Goal: Information Seeking & Learning: Understand process/instructions

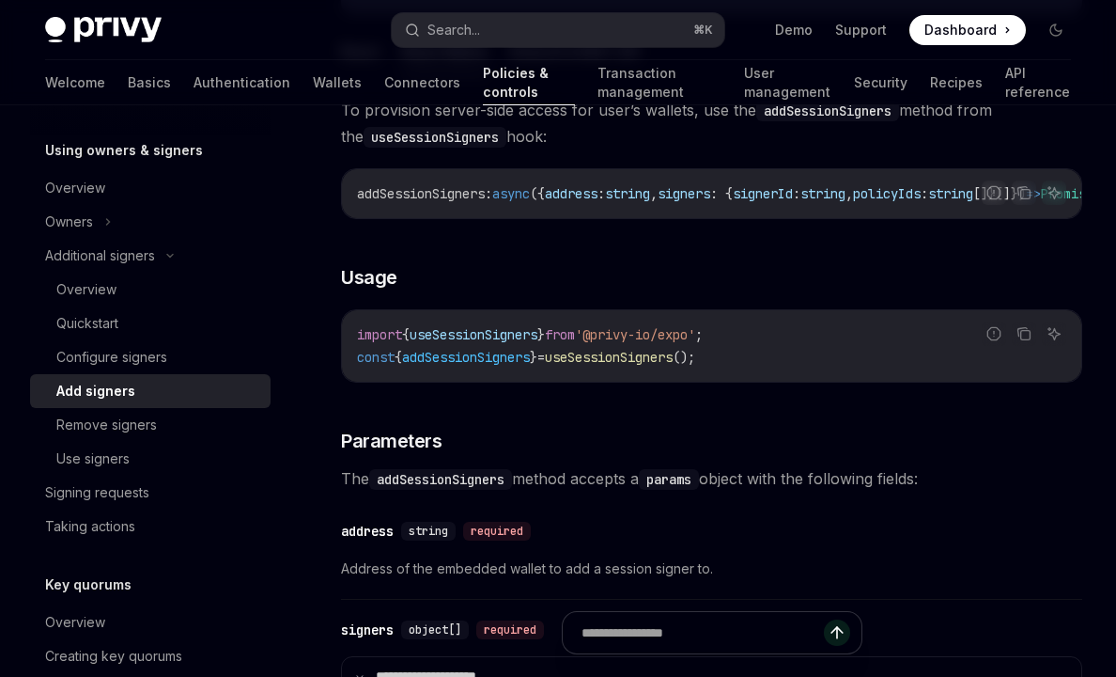
scroll to position [396, 0]
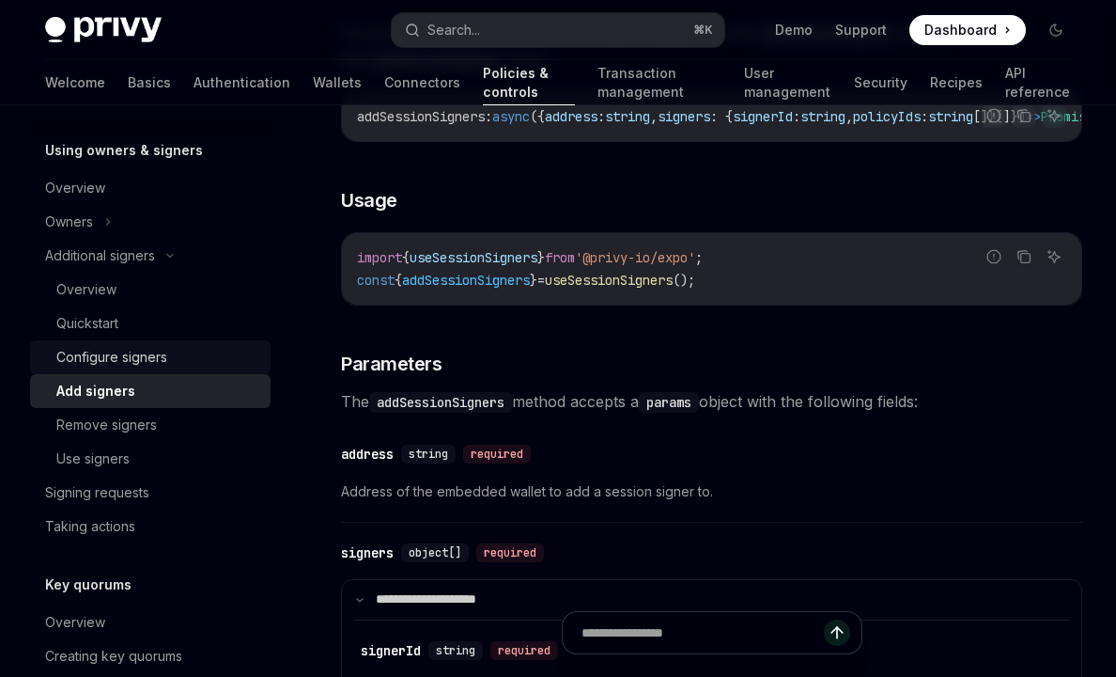
click at [173, 373] on link "Configure signers" at bounding box center [150, 357] width 241 height 34
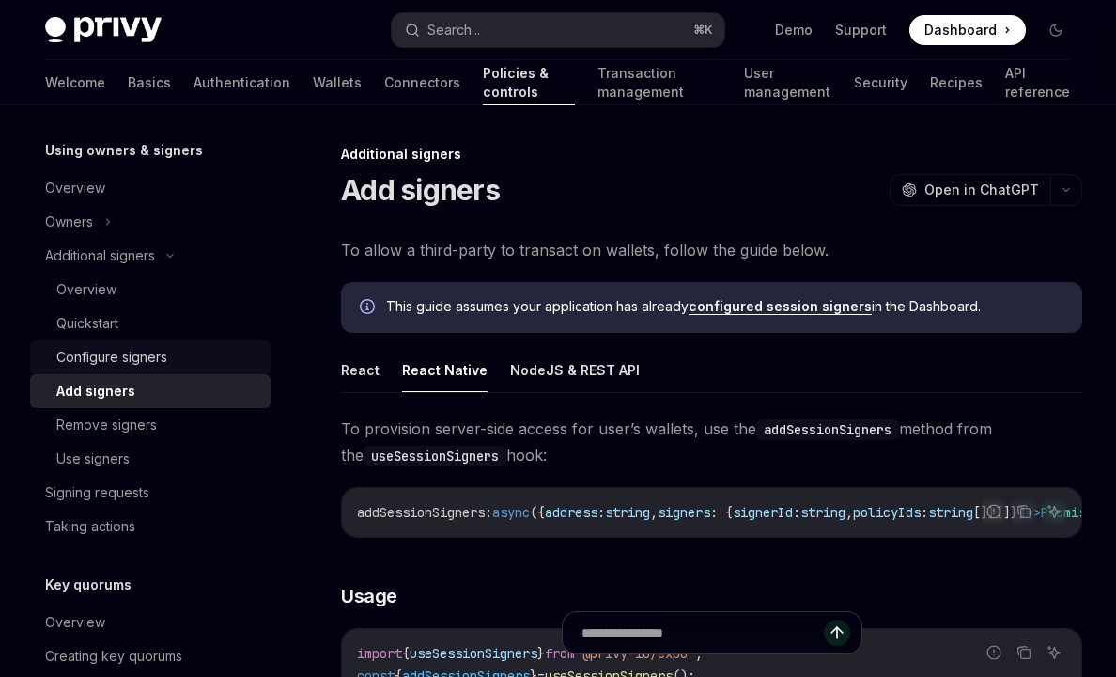
type textarea "*"
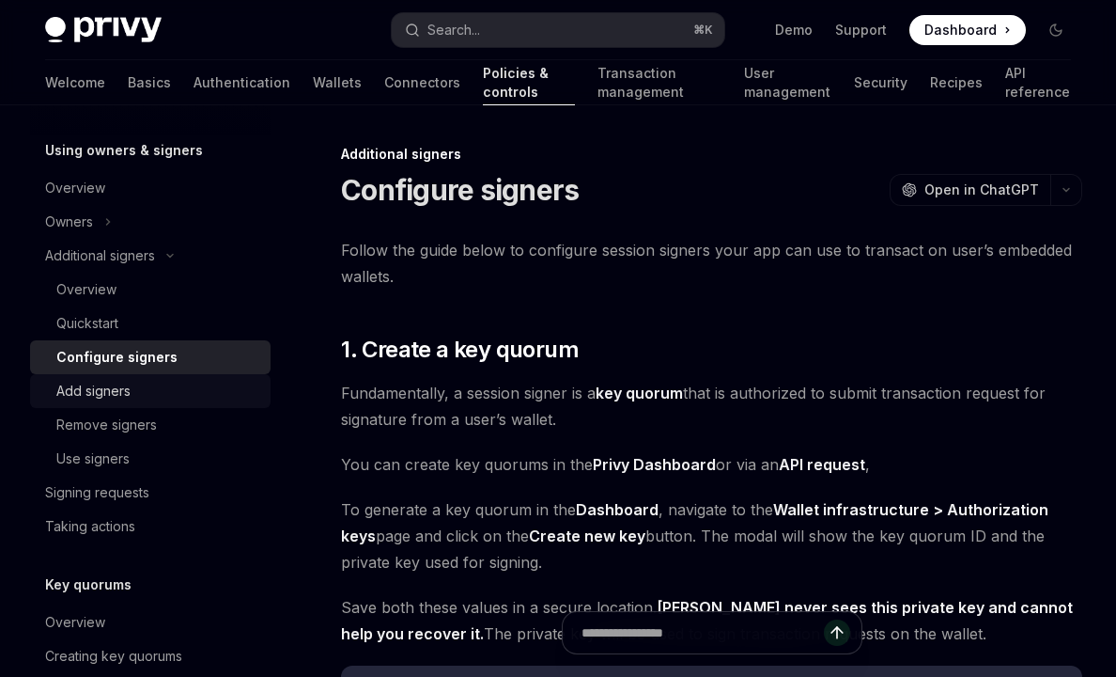
click at [163, 383] on div "Add signers" at bounding box center [157, 391] width 203 height 23
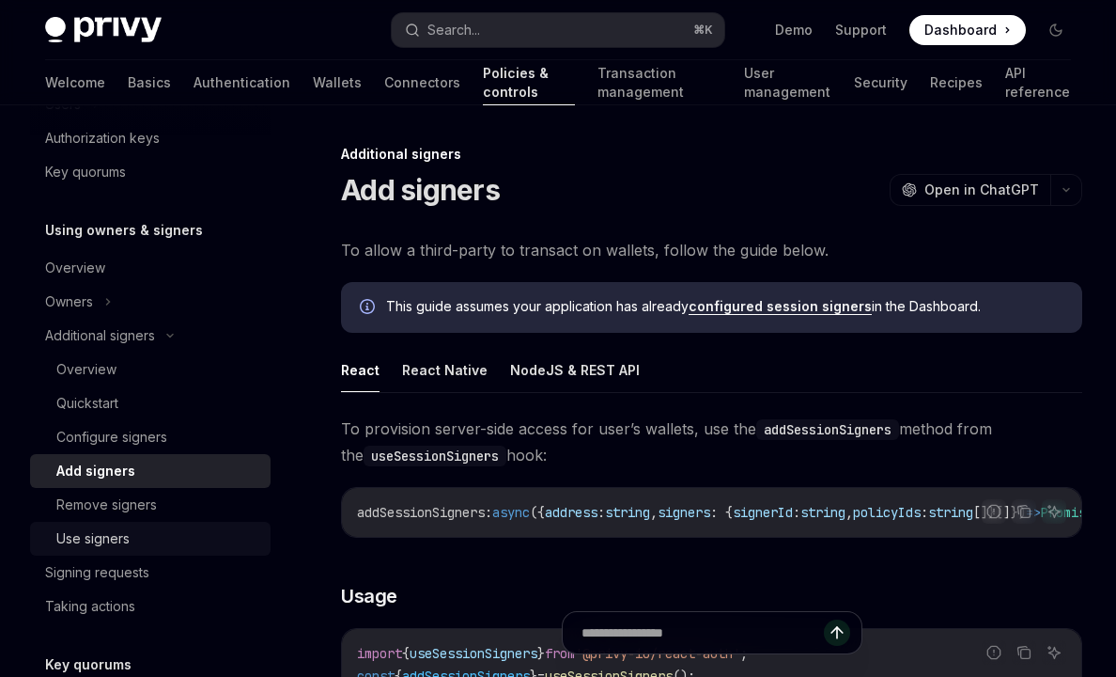
click at [111, 530] on div "Use signers" at bounding box center [92, 538] width 73 height 23
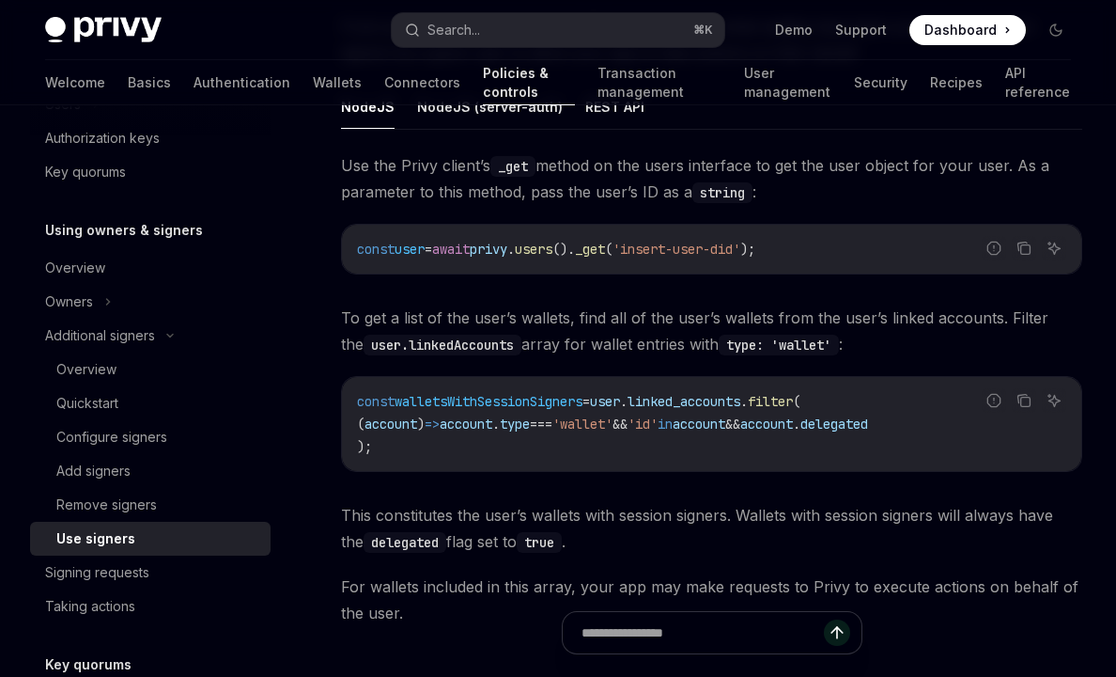
scroll to position [760, 0]
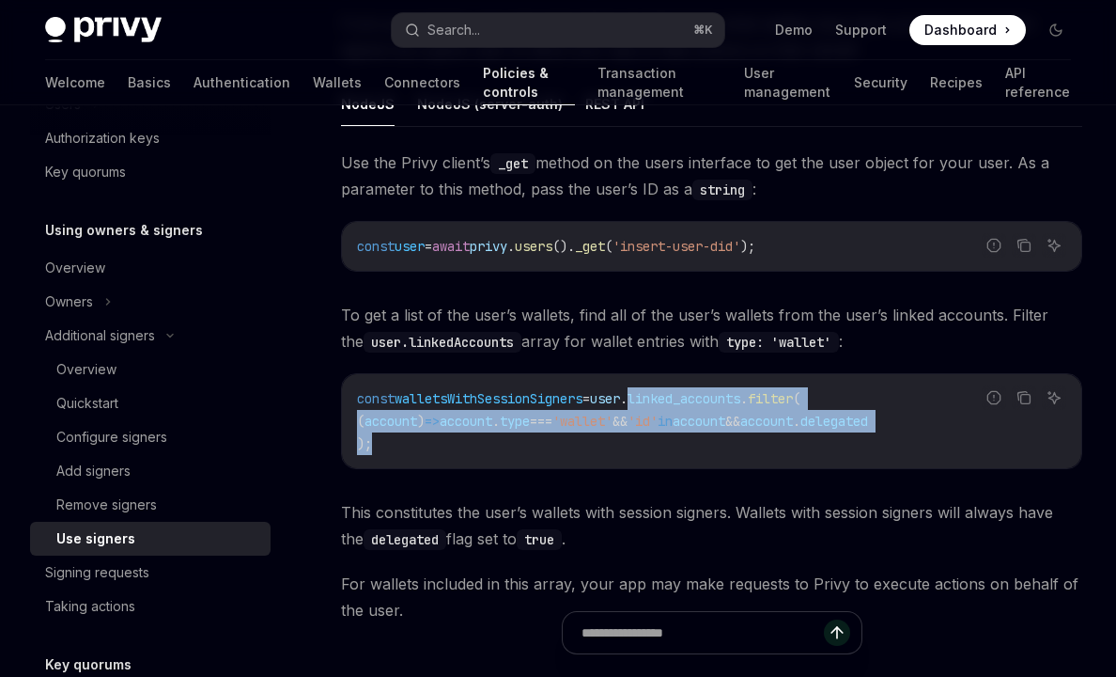
drag, startPoint x: 663, startPoint y: 398, endPoint x: 663, endPoint y: 439, distance: 40.4
click at [663, 439] on code "const walletsWithSessionSigners = user . linked_accounts . filter ( ( account )…" at bounding box center [711, 421] width 709 height 68
copy code "linked_accounts . filter ( ( account ) => account . type === 'wallet' && 'id' i…"
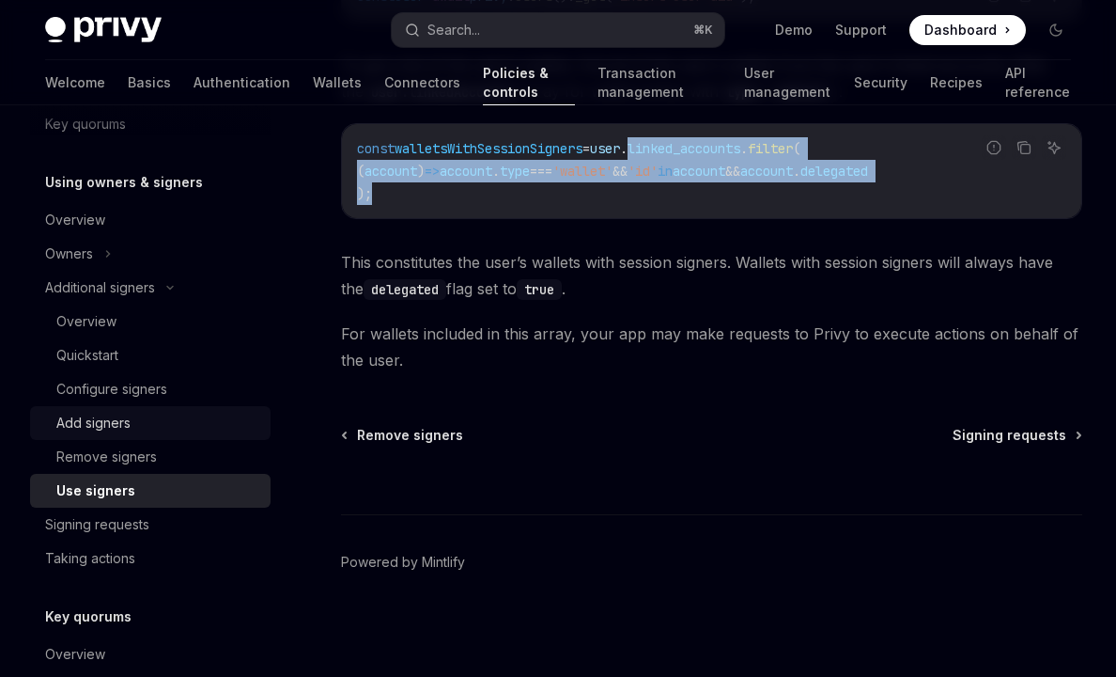
scroll to position [524, 0]
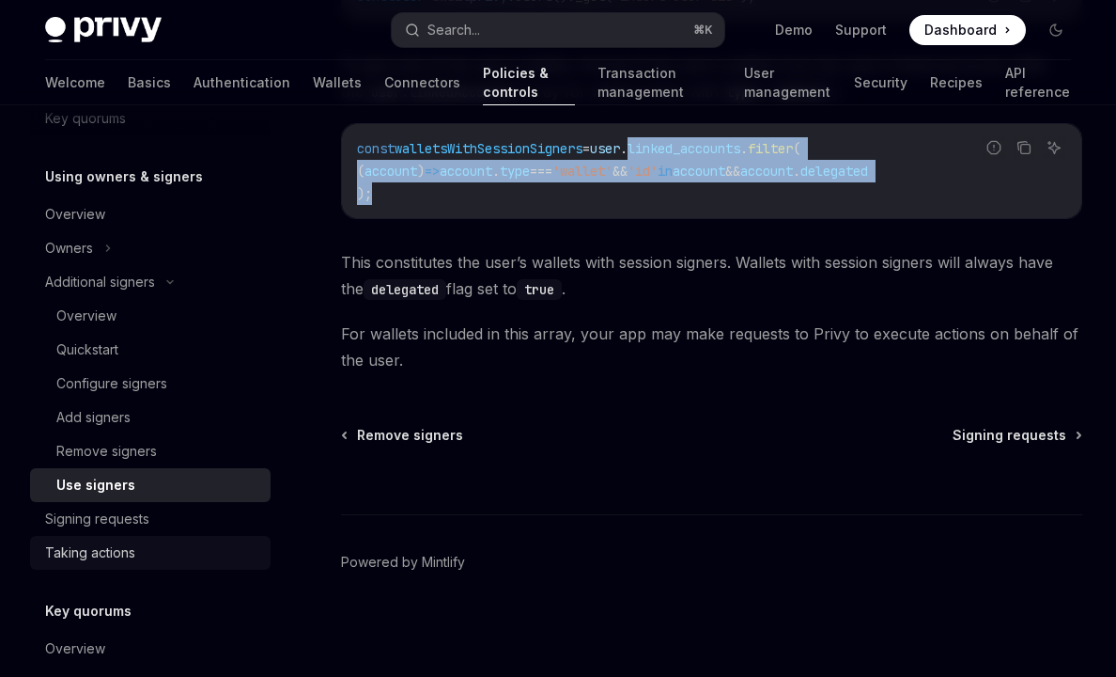
click at [147, 557] on div "Taking actions" at bounding box center [152, 552] width 214 height 23
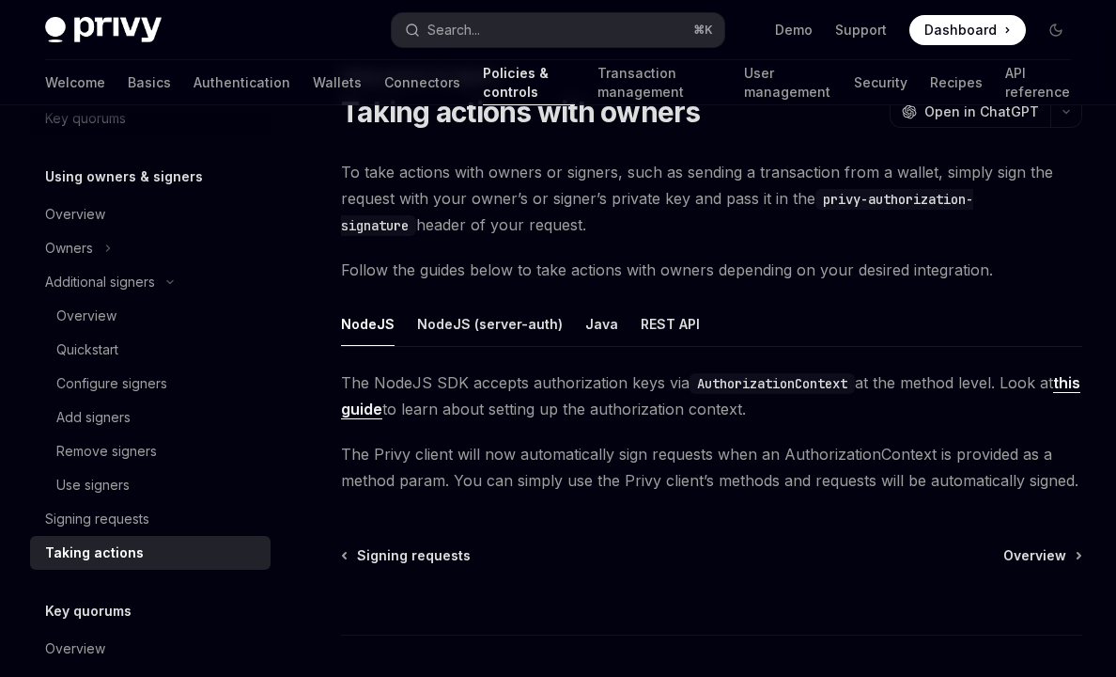
scroll to position [198, 0]
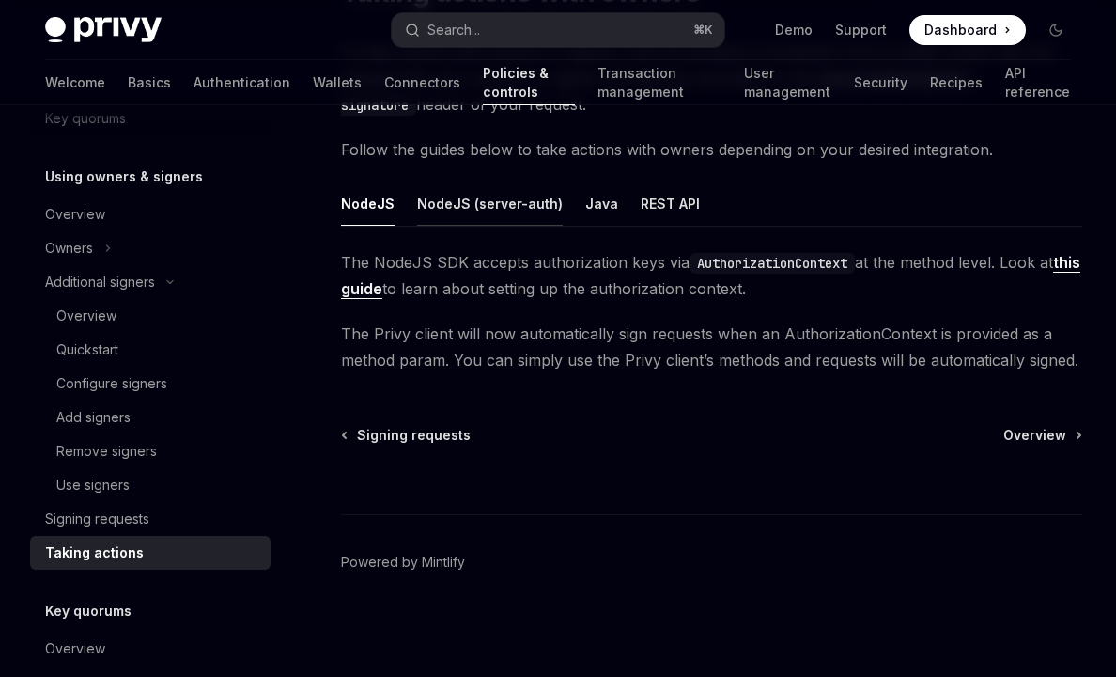
click at [500, 208] on button "NodeJS (server-auth)" at bounding box center [490, 203] width 146 height 44
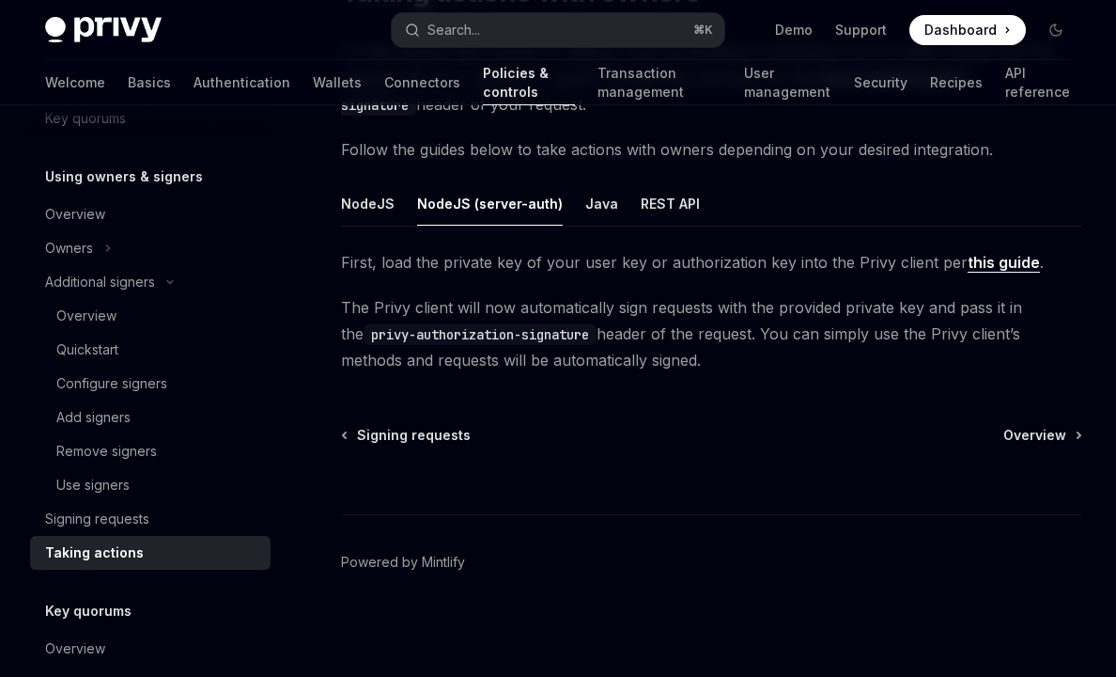
click at [968, 262] on link "this guide" at bounding box center [1004, 263] width 72 height 20
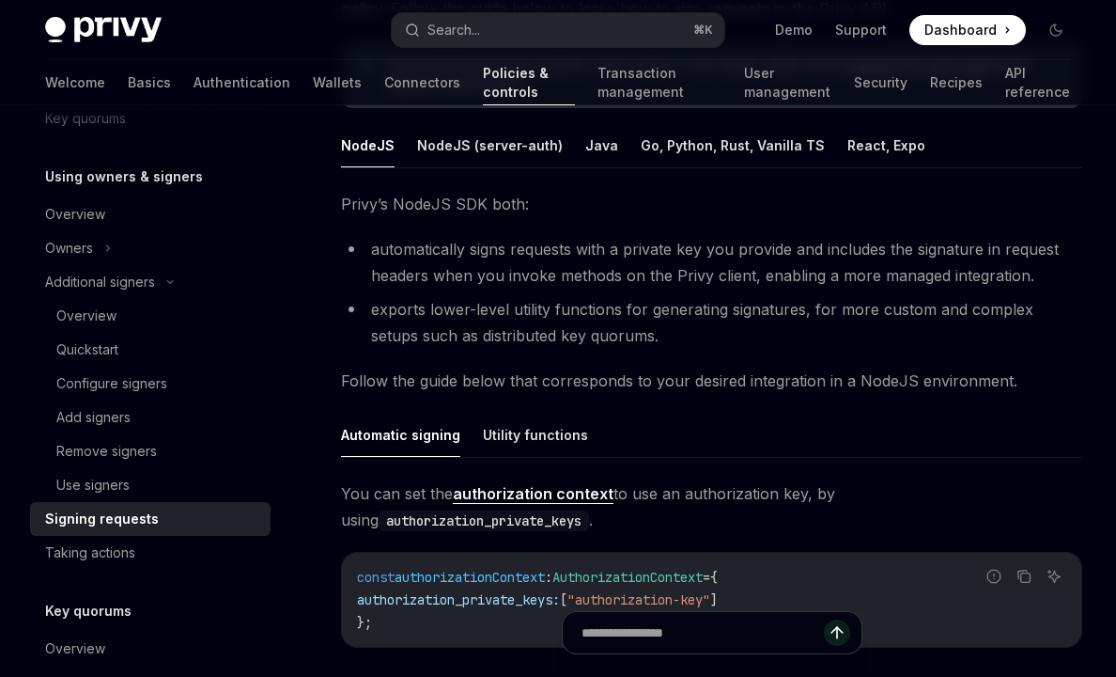
scroll to position [262, 0]
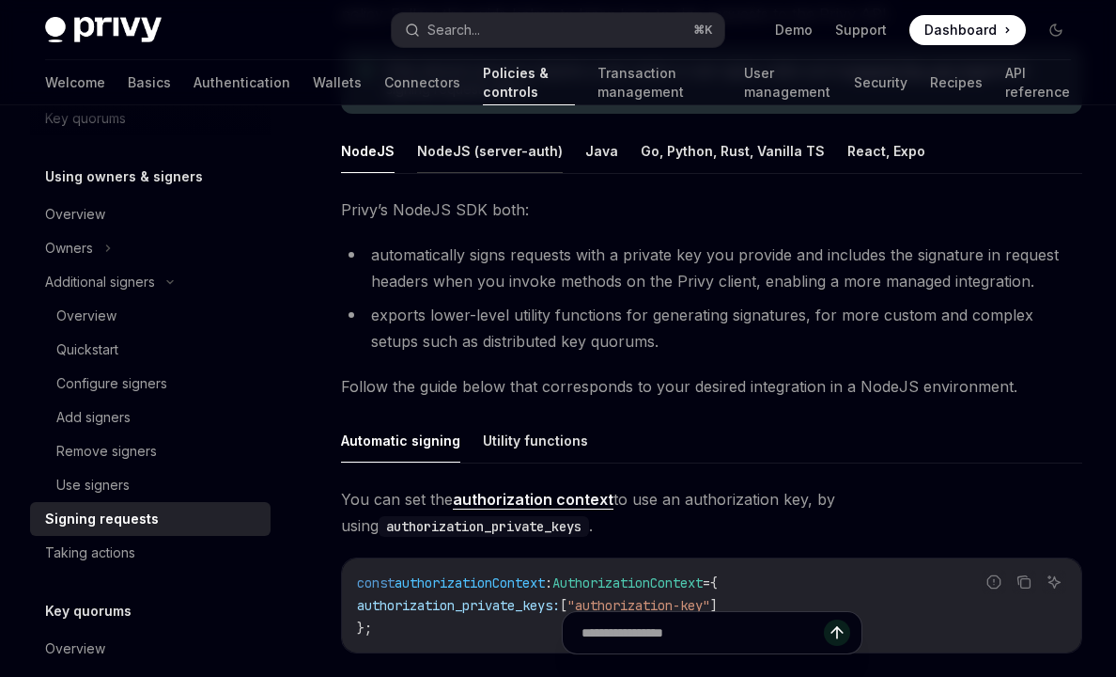
click at [517, 148] on button "NodeJS (server-auth)" at bounding box center [490, 151] width 146 height 44
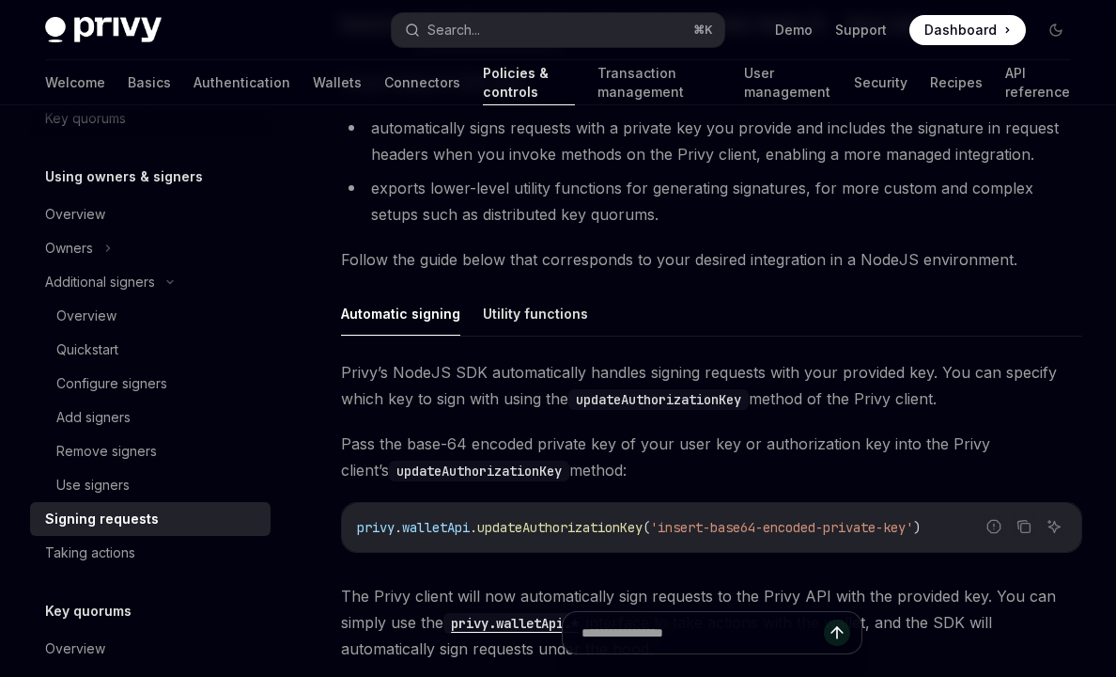
scroll to position [380, 0]
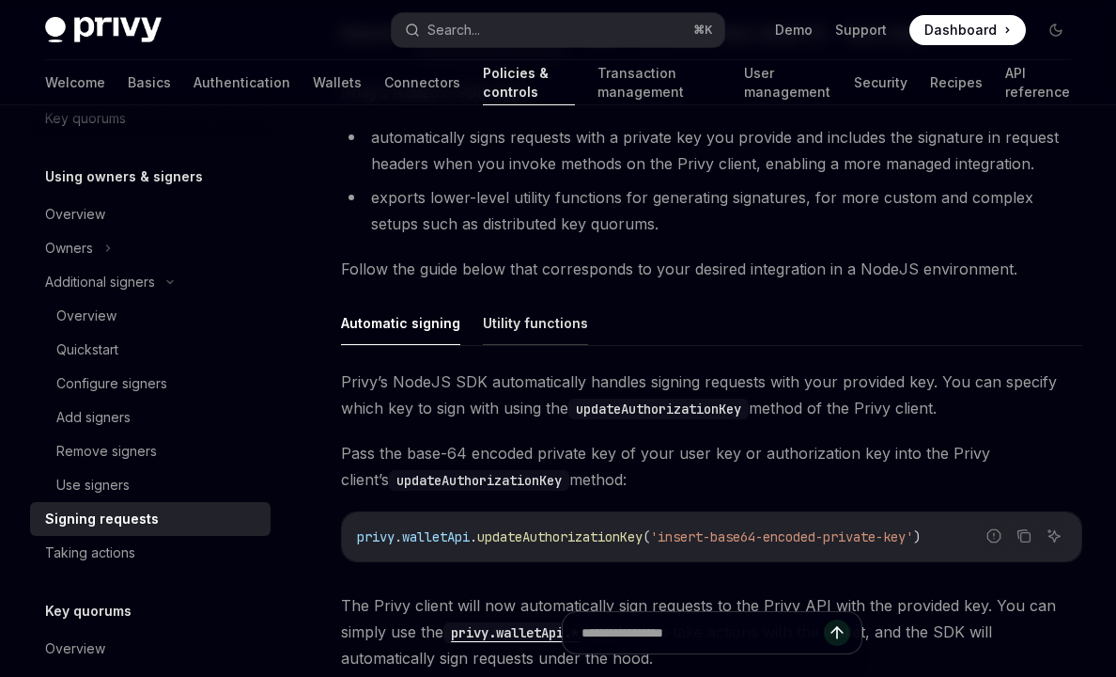
click at [512, 309] on button "Utility functions" at bounding box center [535, 323] width 105 height 44
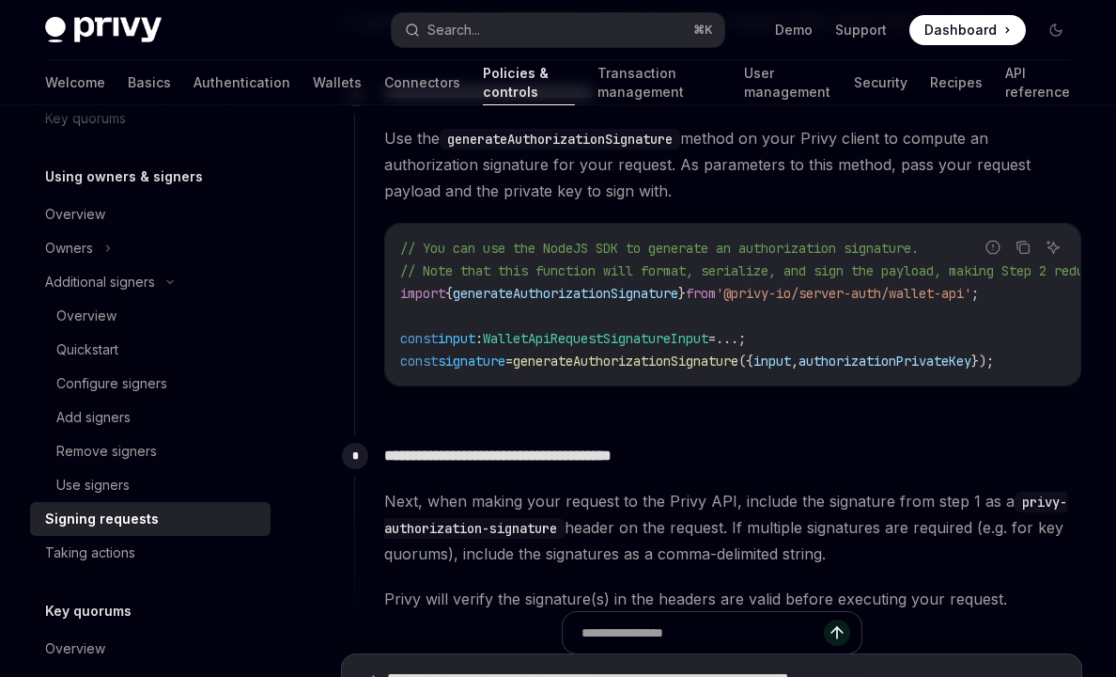
scroll to position [1169, 0]
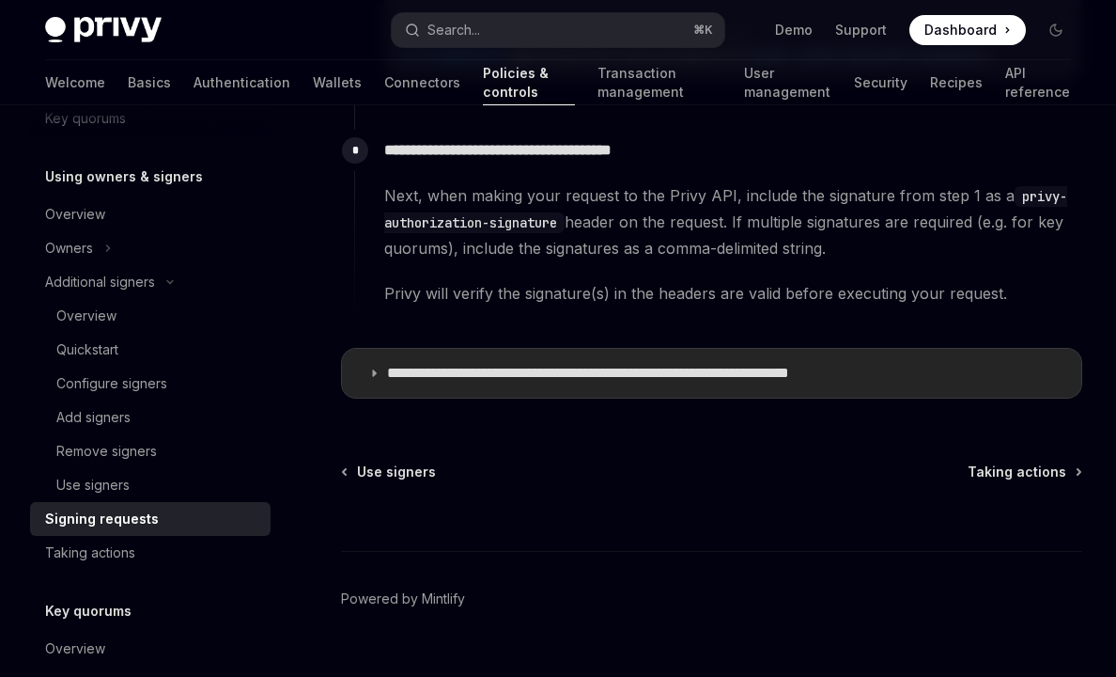
click at [477, 367] on summary "**********" at bounding box center [711, 373] width 739 height 49
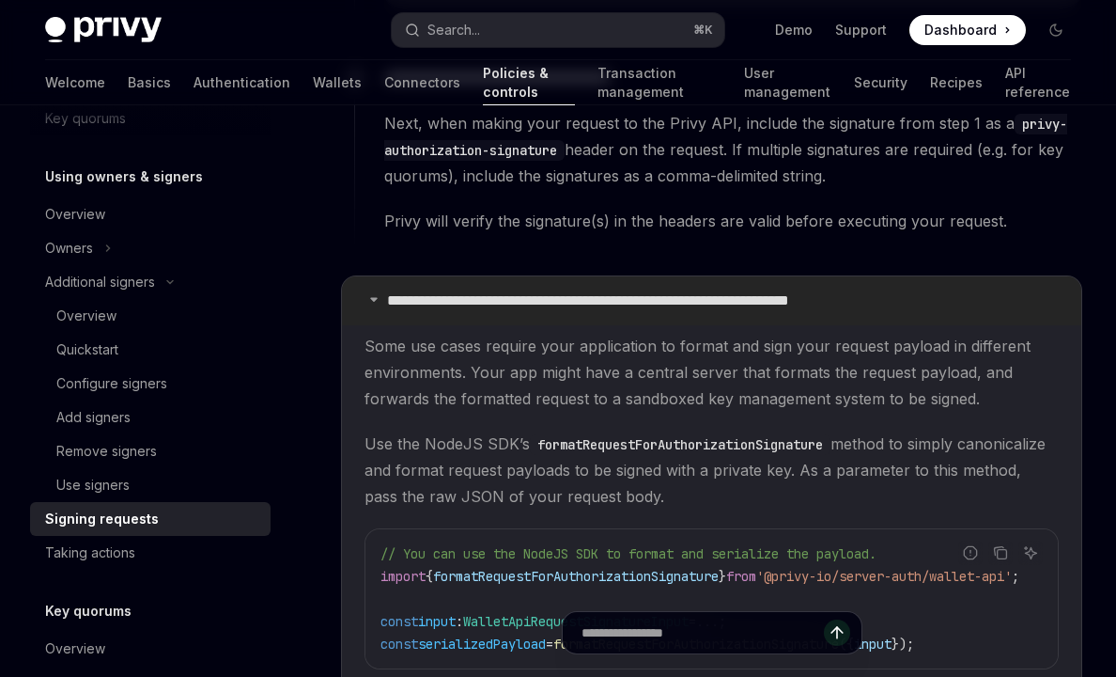
scroll to position [1393, 0]
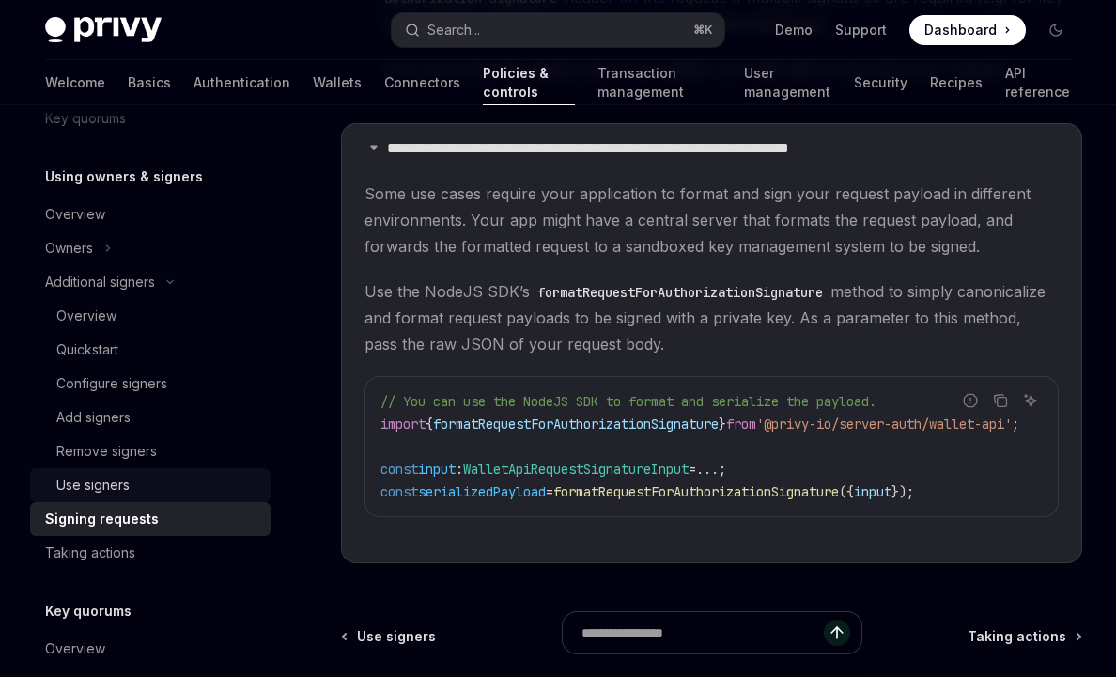
click at [170, 490] on div "Use signers" at bounding box center [157, 485] width 203 height 23
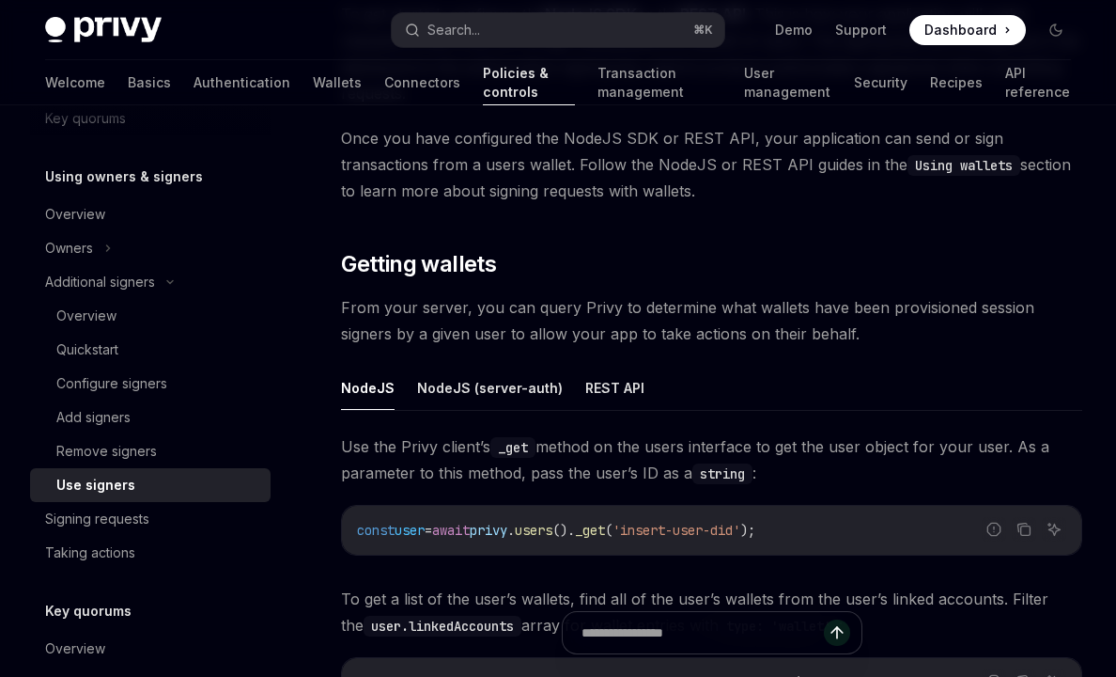
scroll to position [540, 0]
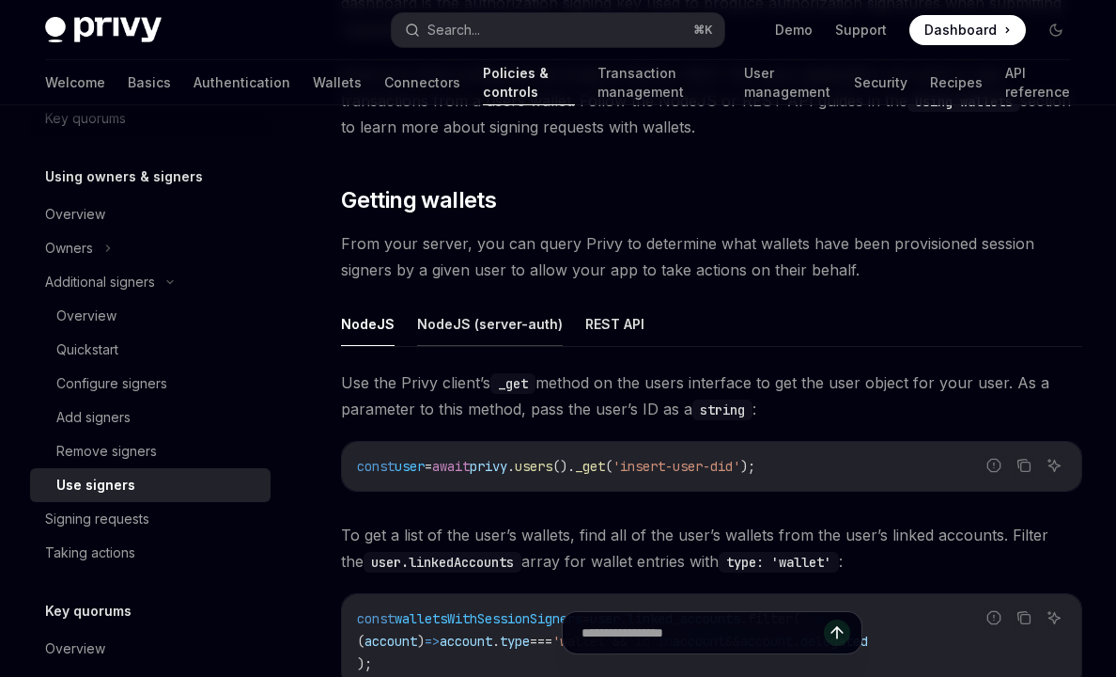
click at [523, 315] on button "NodeJS (server-auth)" at bounding box center [490, 324] width 146 height 44
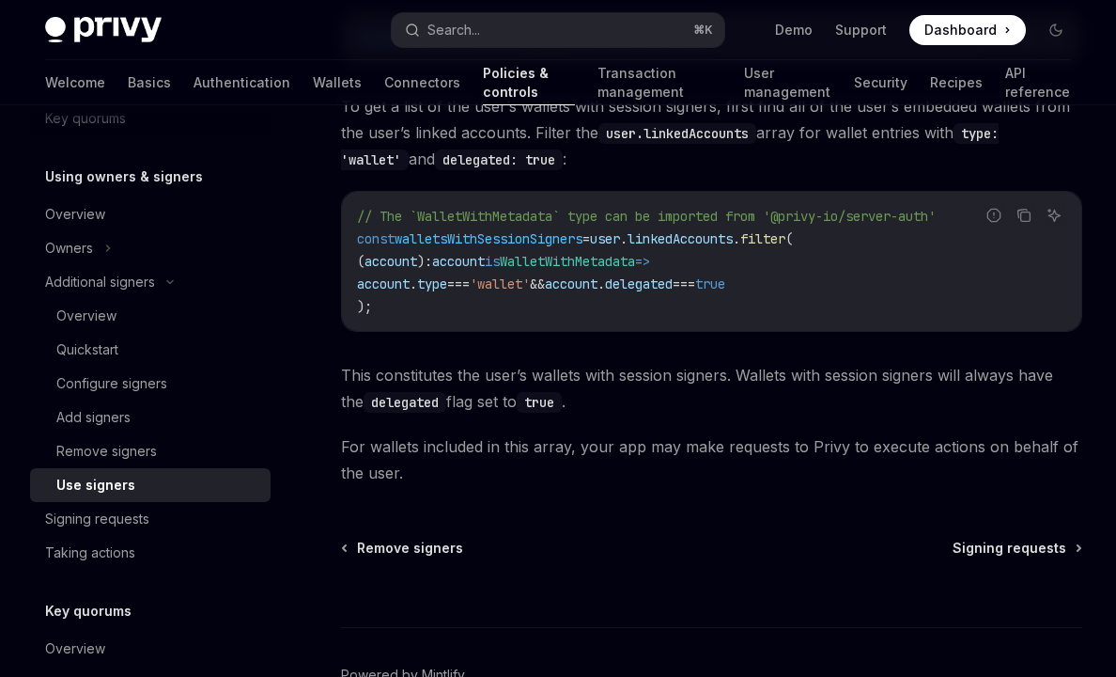
scroll to position [1072, 0]
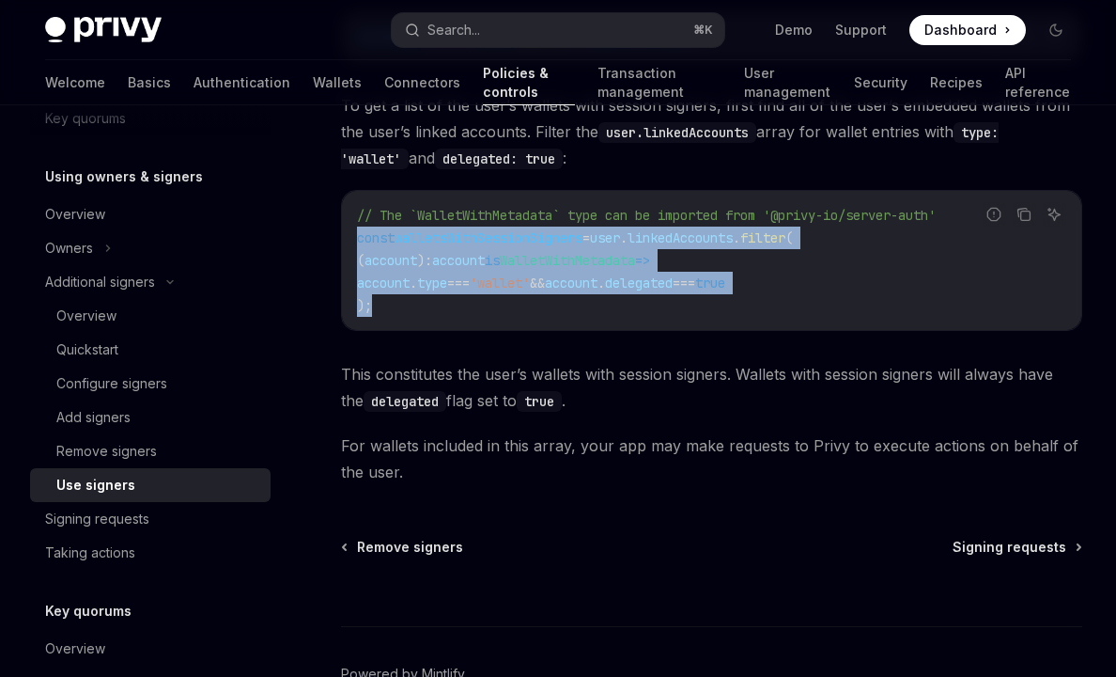
drag, startPoint x: 385, startPoint y: 307, endPoint x: 341, endPoint y: 239, distance: 81.6
click at [341, 239] on div "Report incorrect code Copy Ask AI // The `WalletWithMetadata` type can be impor…" at bounding box center [711, 260] width 741 height 141
copy code "const walletsWithSessionSigners = user . linkedAccounts . filter ( ( account ) …"
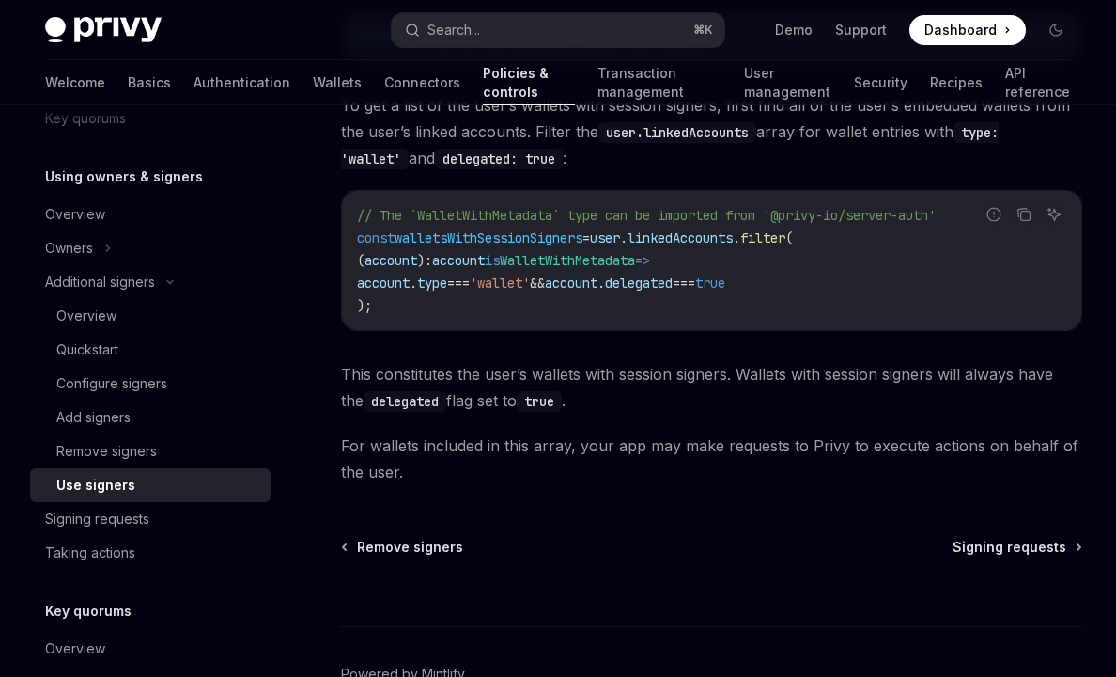
click at [164, 520] on div "Signing requests" at bounding box center [152, 518] width 214 height 23
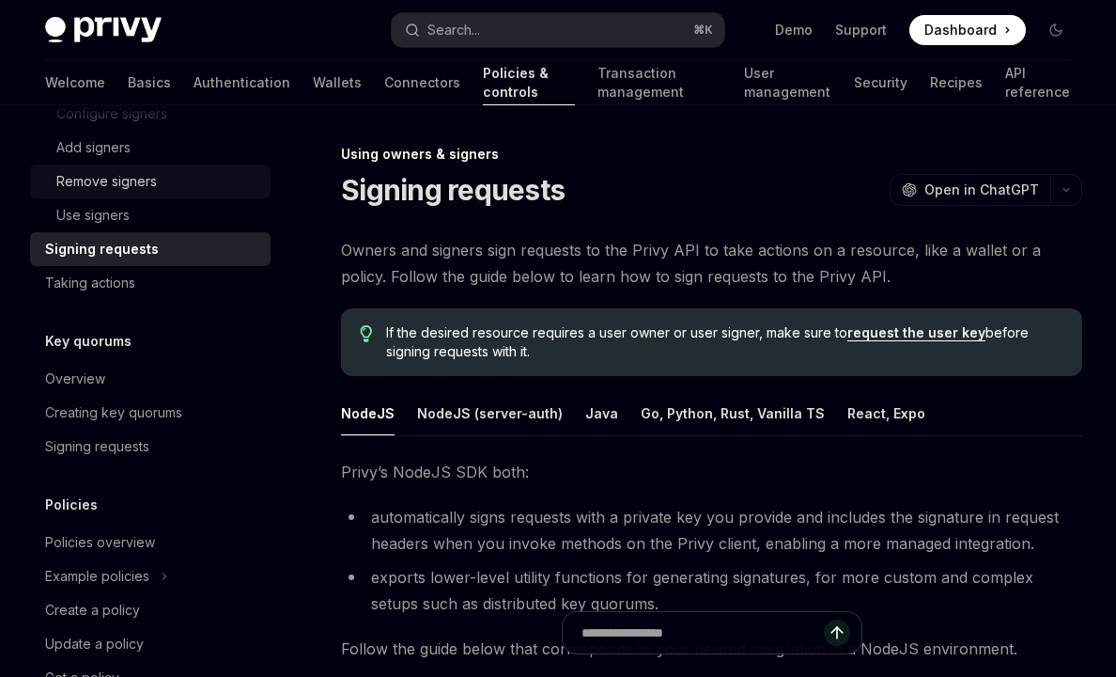
scroll to position [849, 0]
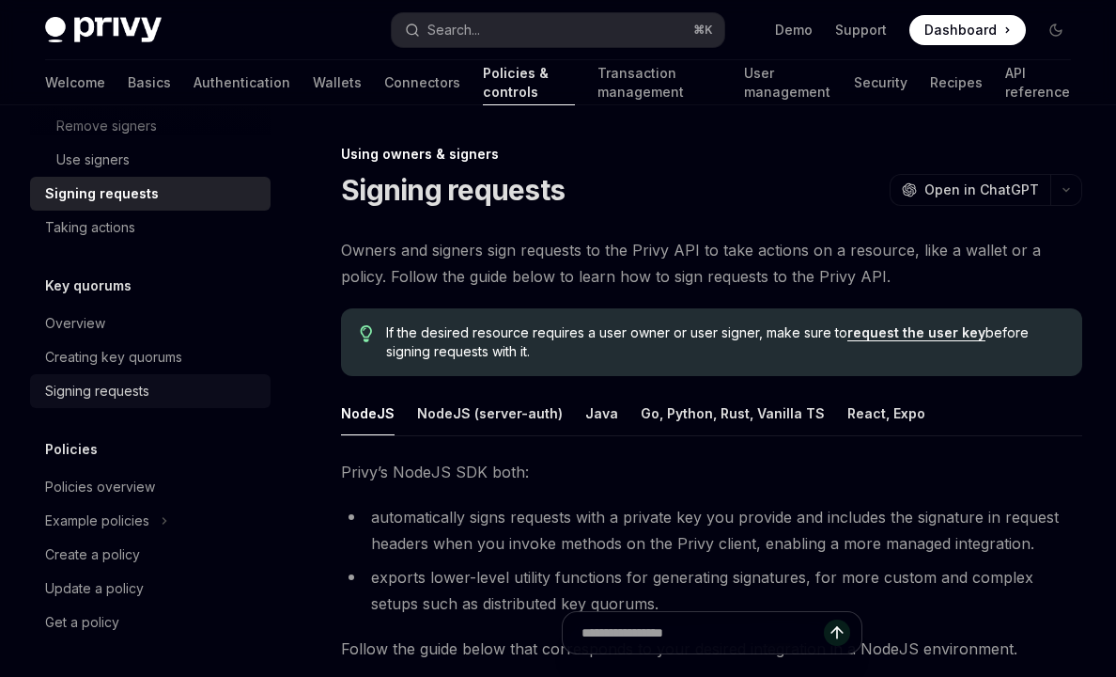
click at [130, 404] on link "Signing requests" at bounding box center [150, 391] width 241 height 34
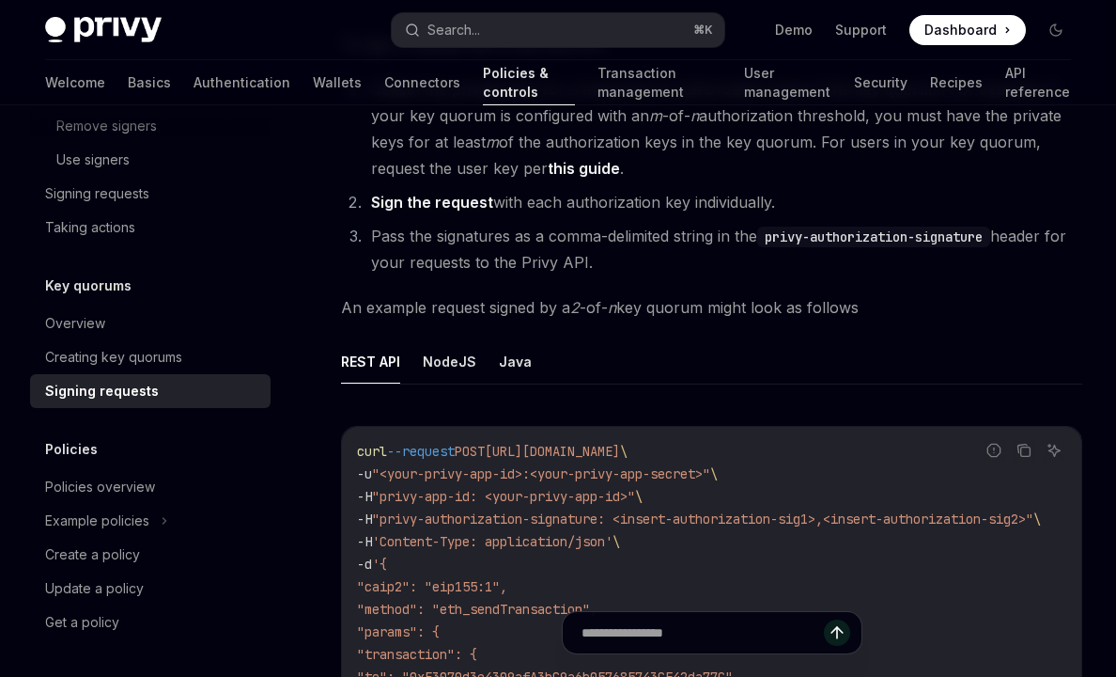
scroll to position [285, 0]
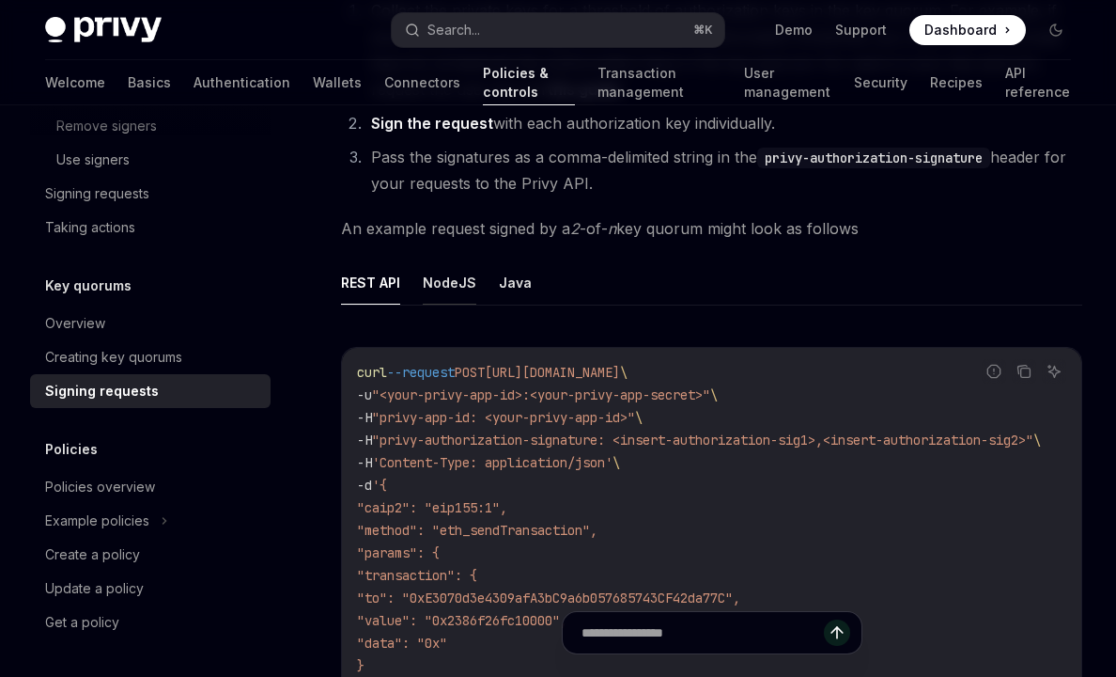
click at [447, 283] on button "NodeJS" at bounding box center [450, 282] width 54 height 44
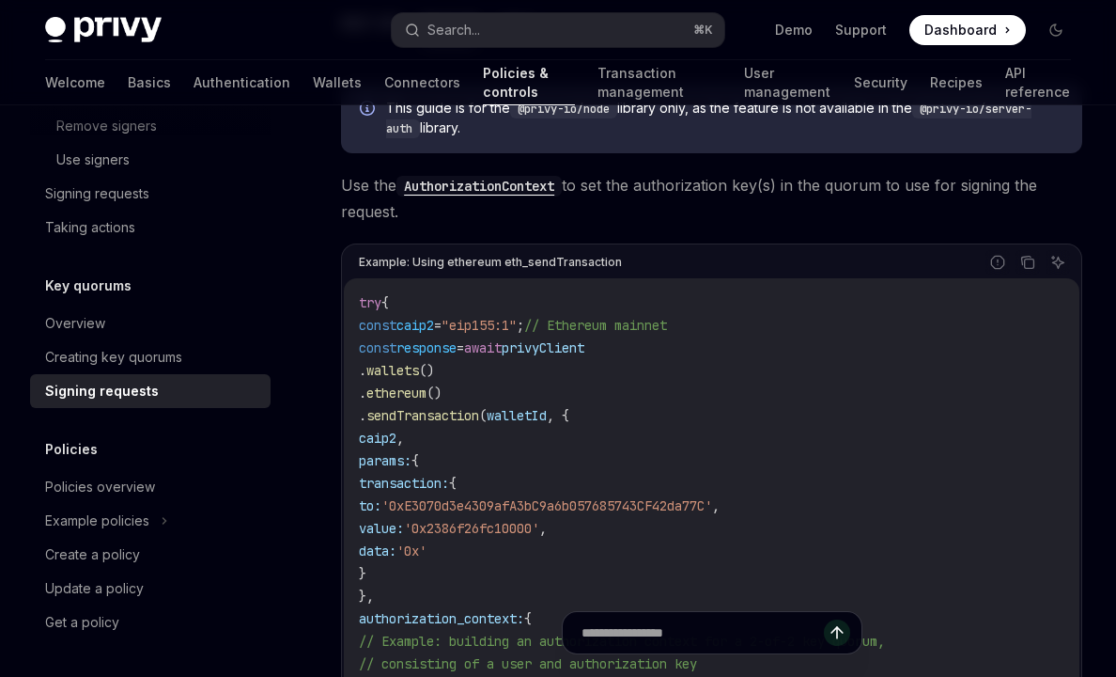
scroll to position [417, 0]
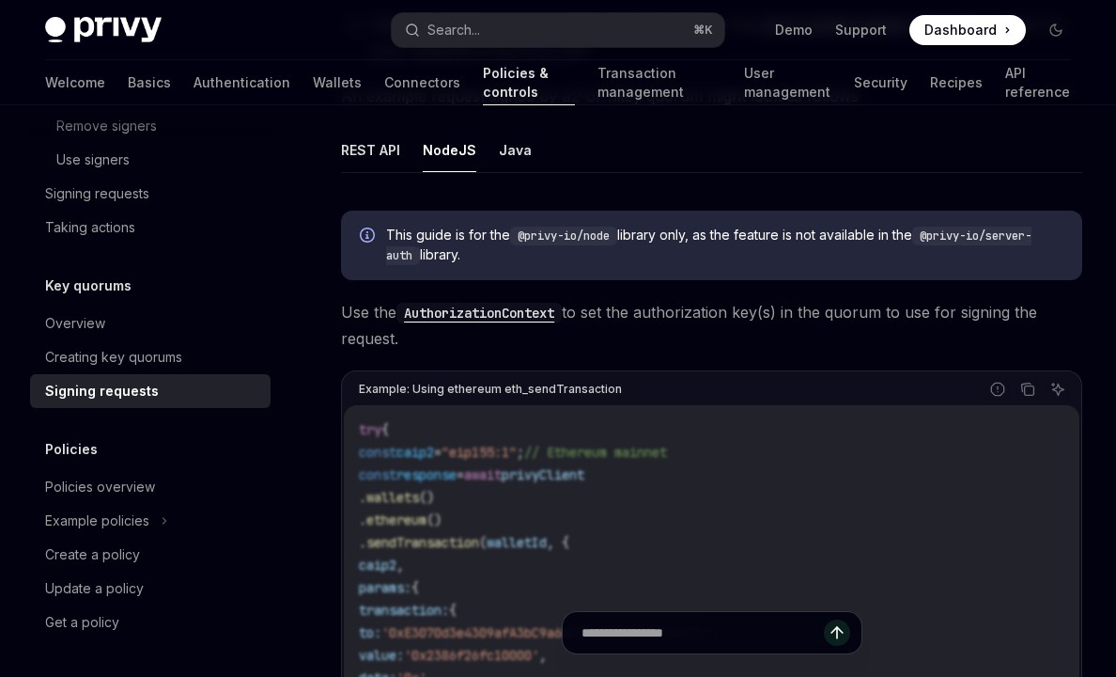
click at [511, 319] on code "AuthorizationContext" at bounding box center [479, 313] width 165 height 21
type textarea "*"
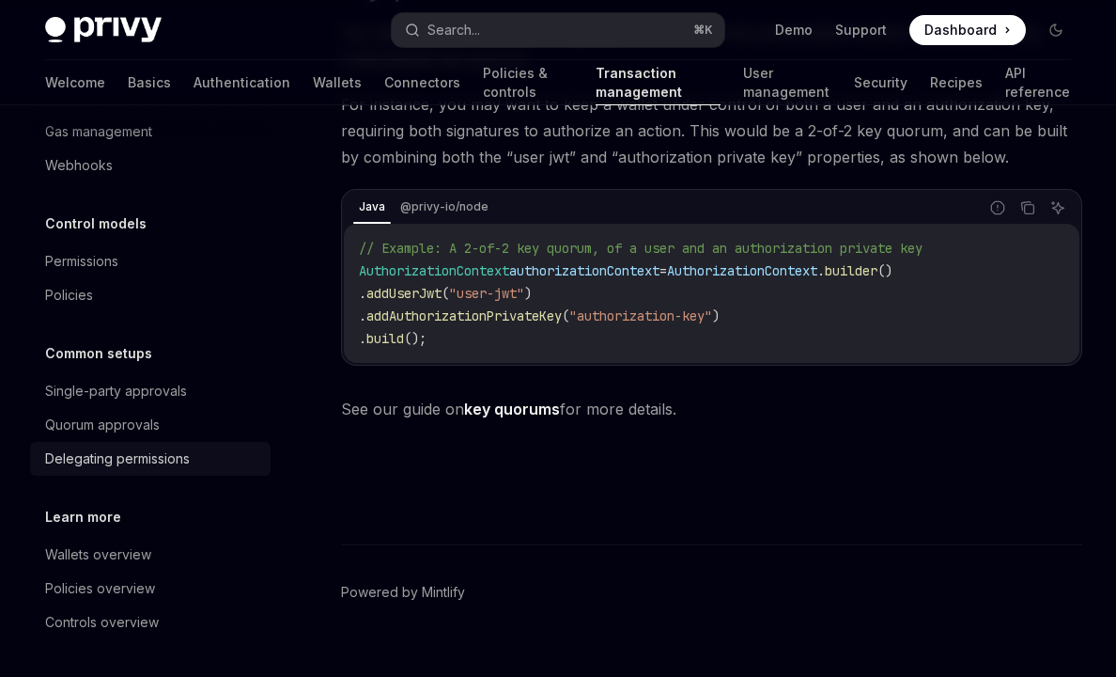
scroll to position [3088, 0]
